Goal: Entertainment & Leisure: Consume media (video, audio)

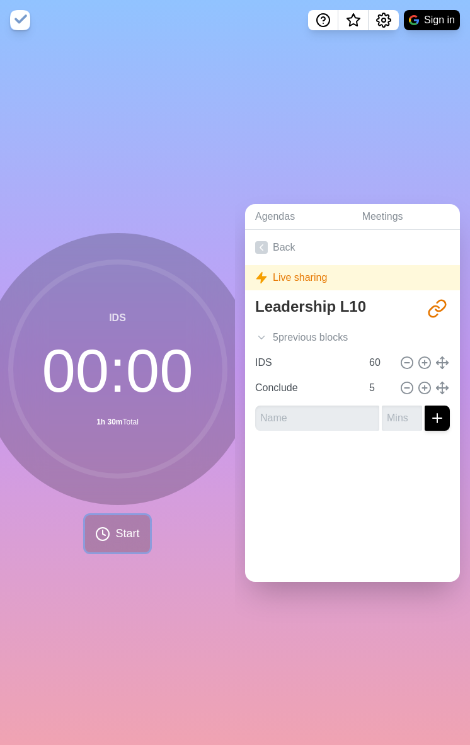
click at [108, 530] on circle at bounding box center [102, 534] width 13 height 13
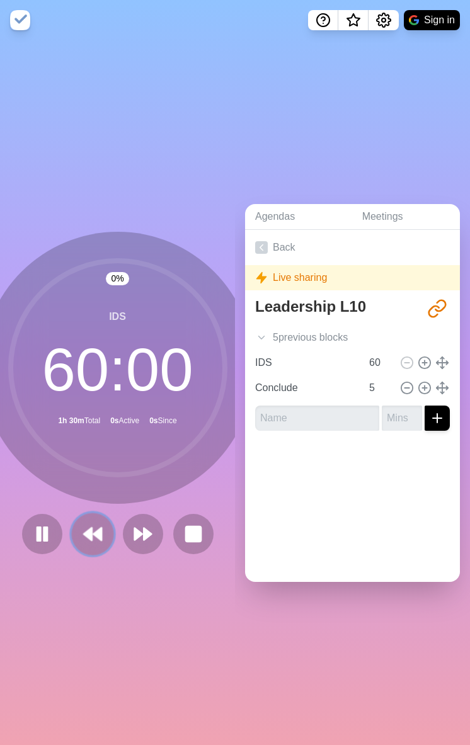
click at [95, 538] on icon at bounding box center [92, 534] width 21 height 21
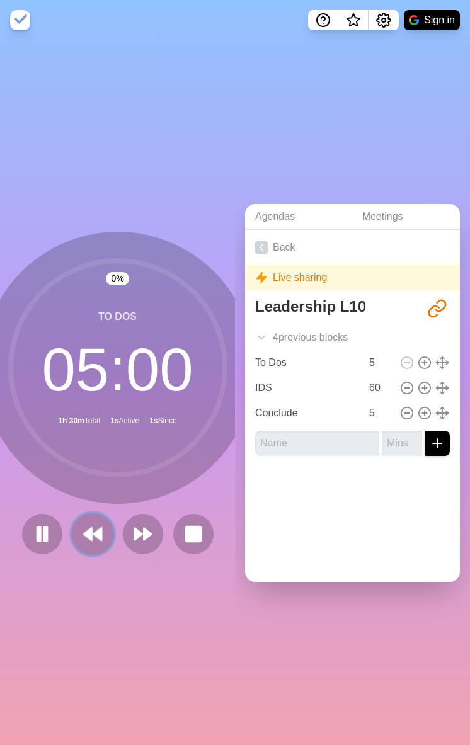
click at [95, 538] on icon at bounding box center [92, 534] width 21 height 21
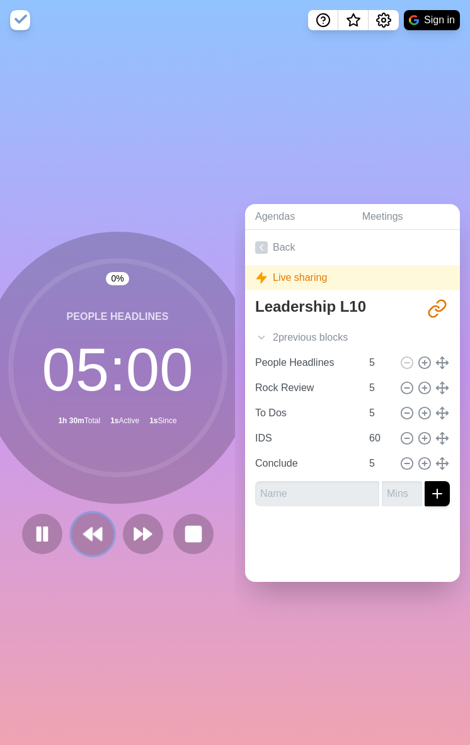
click at [95, 538] on icon at bounding box center [92, 534] width 21 height 21
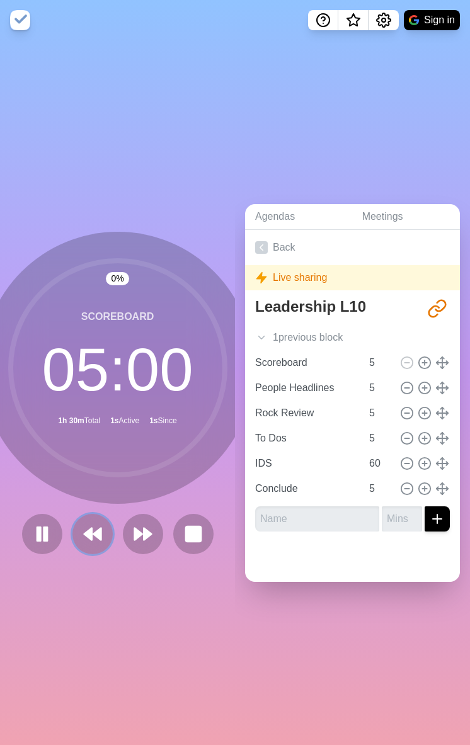
click at [95, 538] on icon at bounding box center [93, 534] width 20 height 20
click at [95, 538] on div at bounding box center [118, 534] width 202 height 40
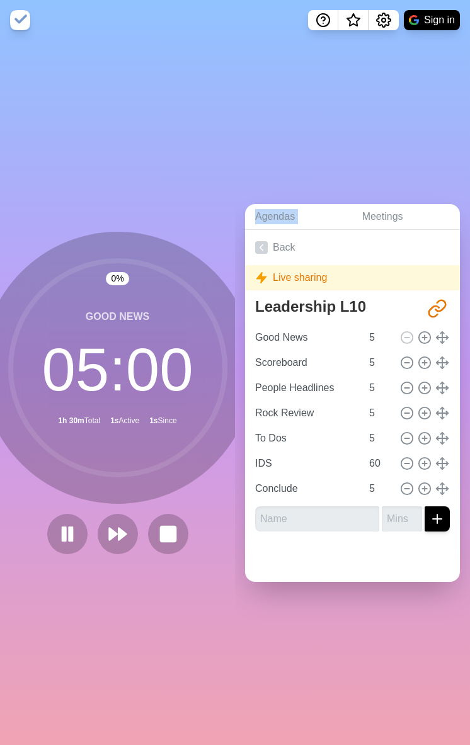
click at [95, 538] on div at bounding box center [117, 534] width 151 height 40
click at [71, 537] on rect at bounding box center [71, 534] width 4 height 14
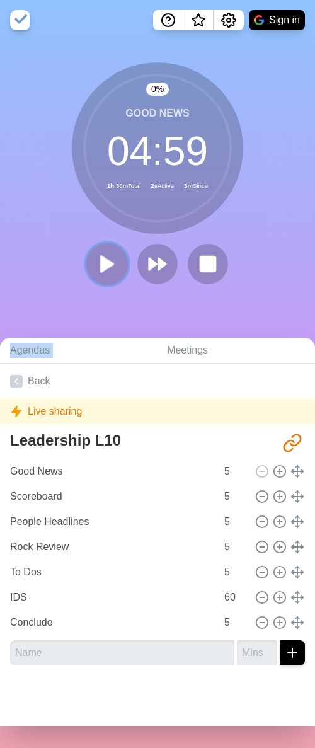
click at [105, 267] on polygon at bounding box center [107, 264] width 13 height 16
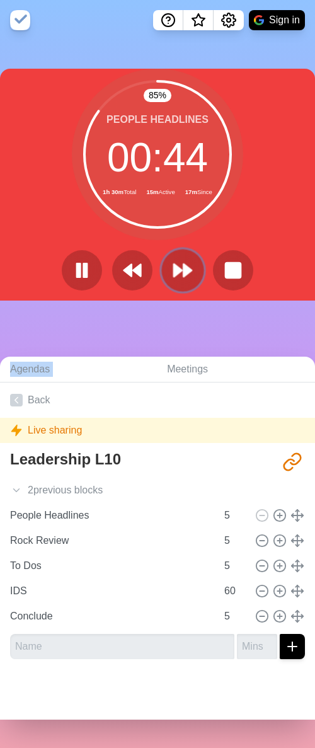
click at [178, 270] on polygon at bounding box center [178, 270] width 8 height 13
